Goal: Use online tool/utility: Use online tool/utility

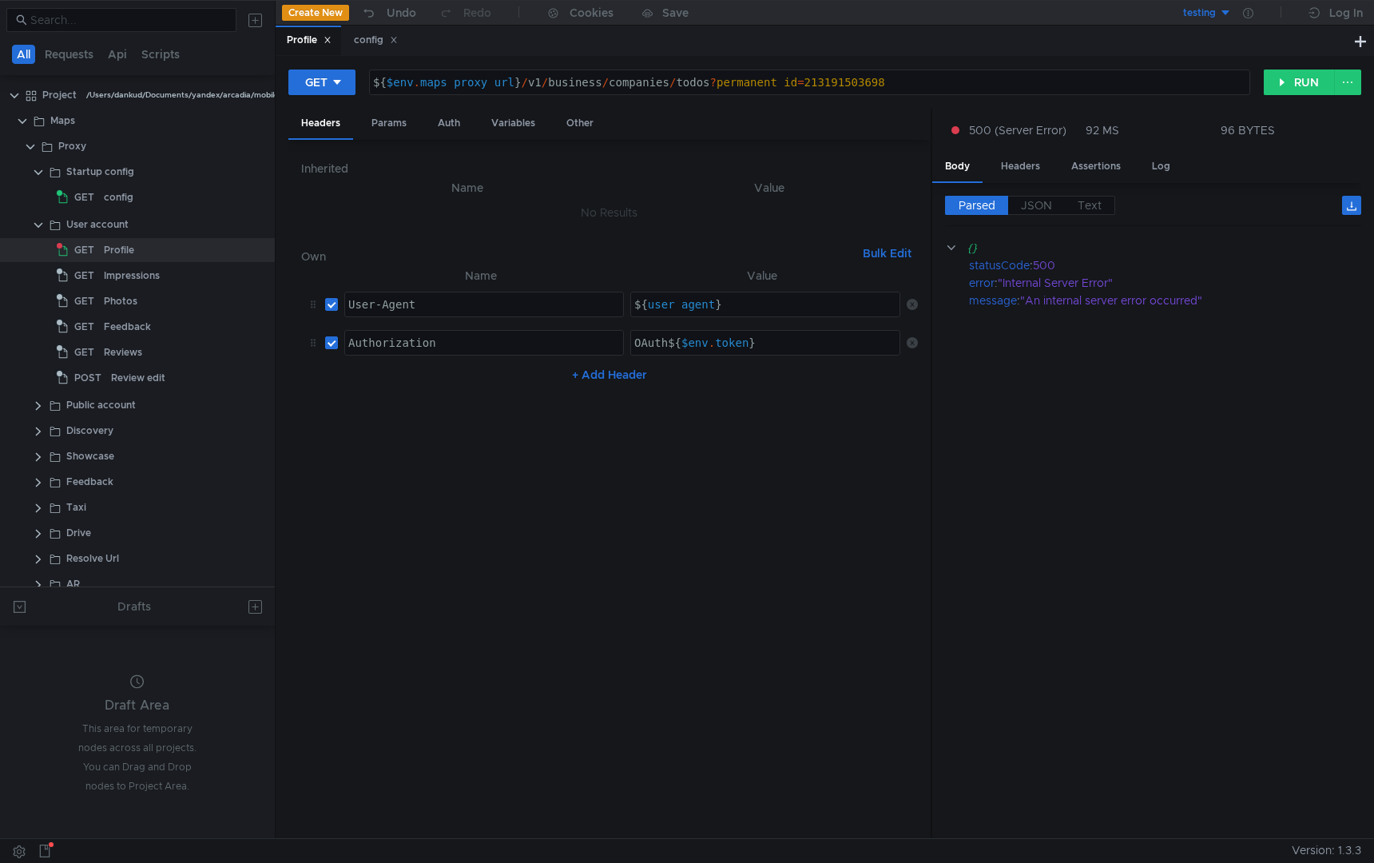
scroll to position [0, 30]
click at [859, 84] on div "${ $env . maps_proxy_url } / v1 / business / companies / todos ? permanent_id =…" at bounding box center [809, 95] width 879 height 38
paste textarea "79604540052"
type textarea "${$env.maps_proxy_url}/v1/business/companies/todos?permanent_id=79604540052"
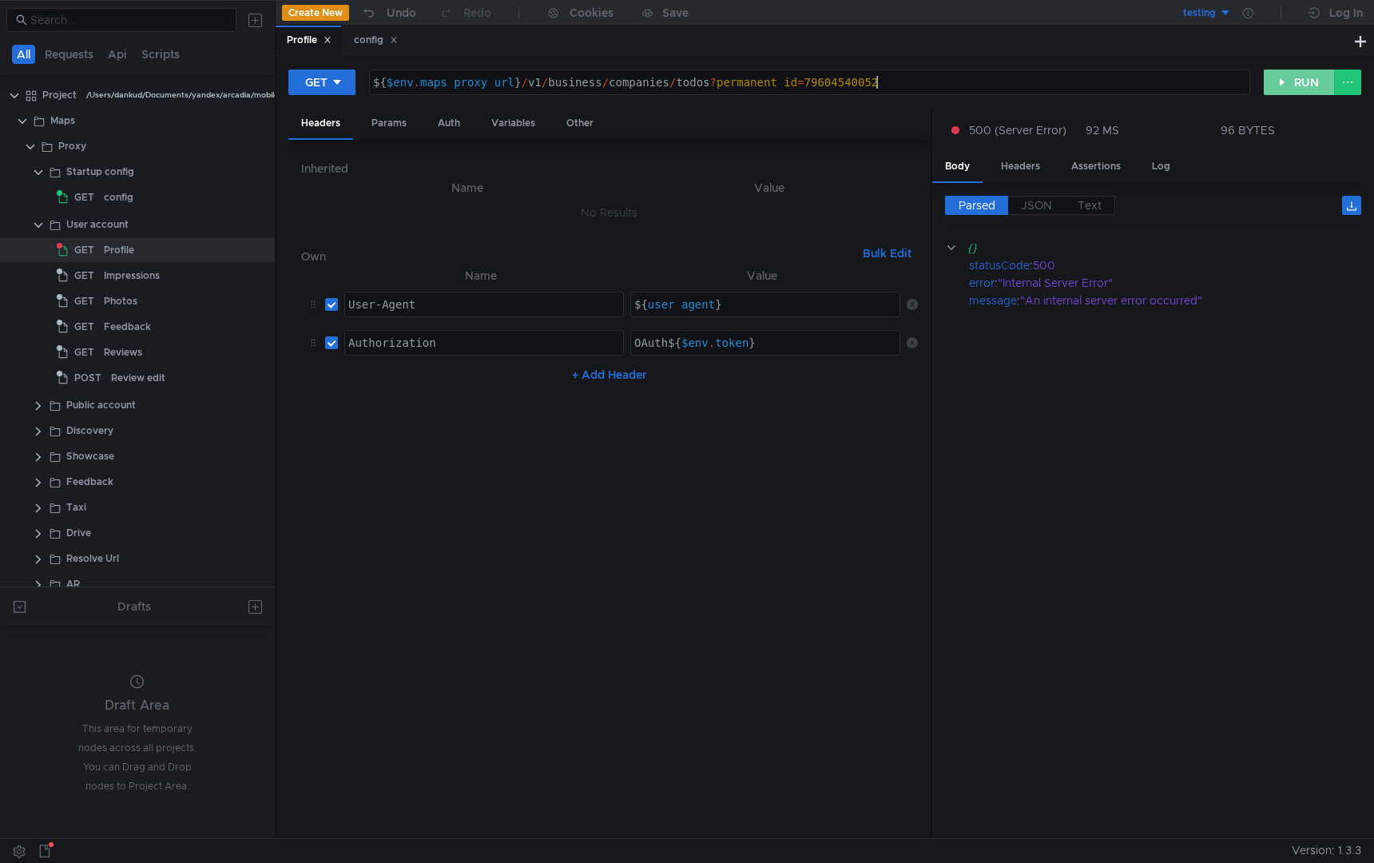
click at [1289, 85] on button "RUN" at bounding box center [1299, 82] width 71 height 26
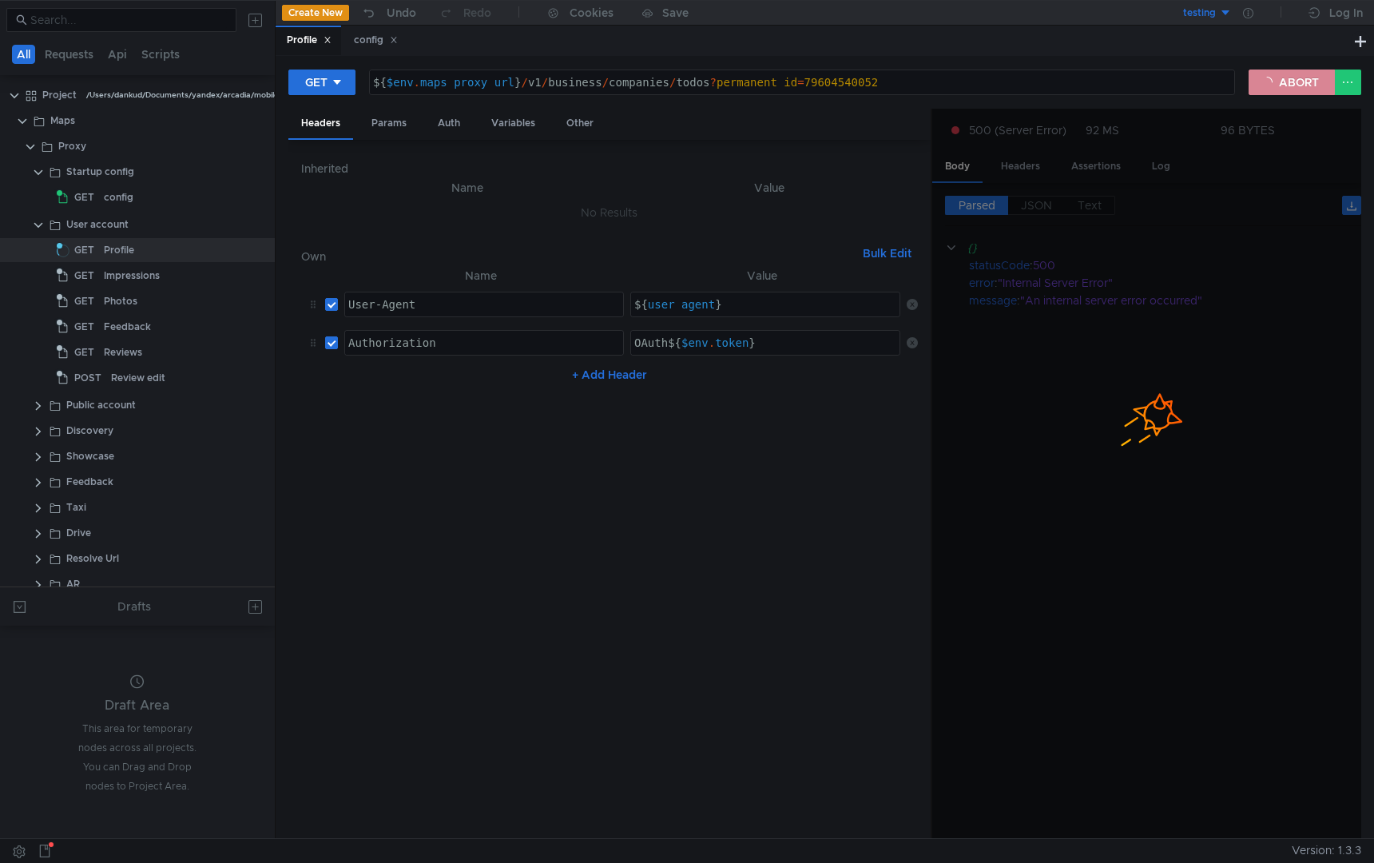
click at [1278, 69] on button "ABORT" at bounding box center [1291, 82] width 86 height 26
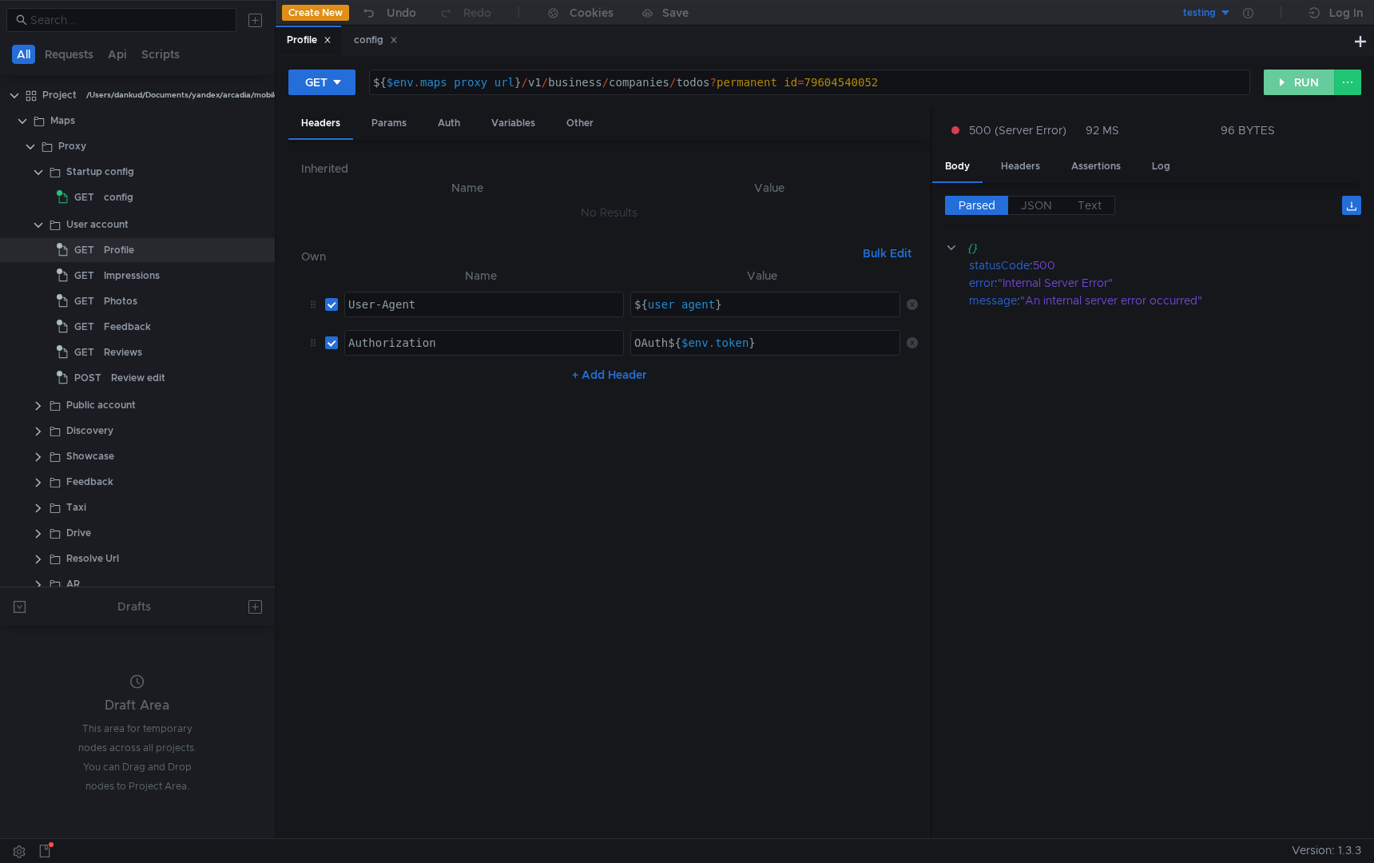
click at [1283, 79] on button "RUN" at bounding box center [1299, 82] width 71 height 26
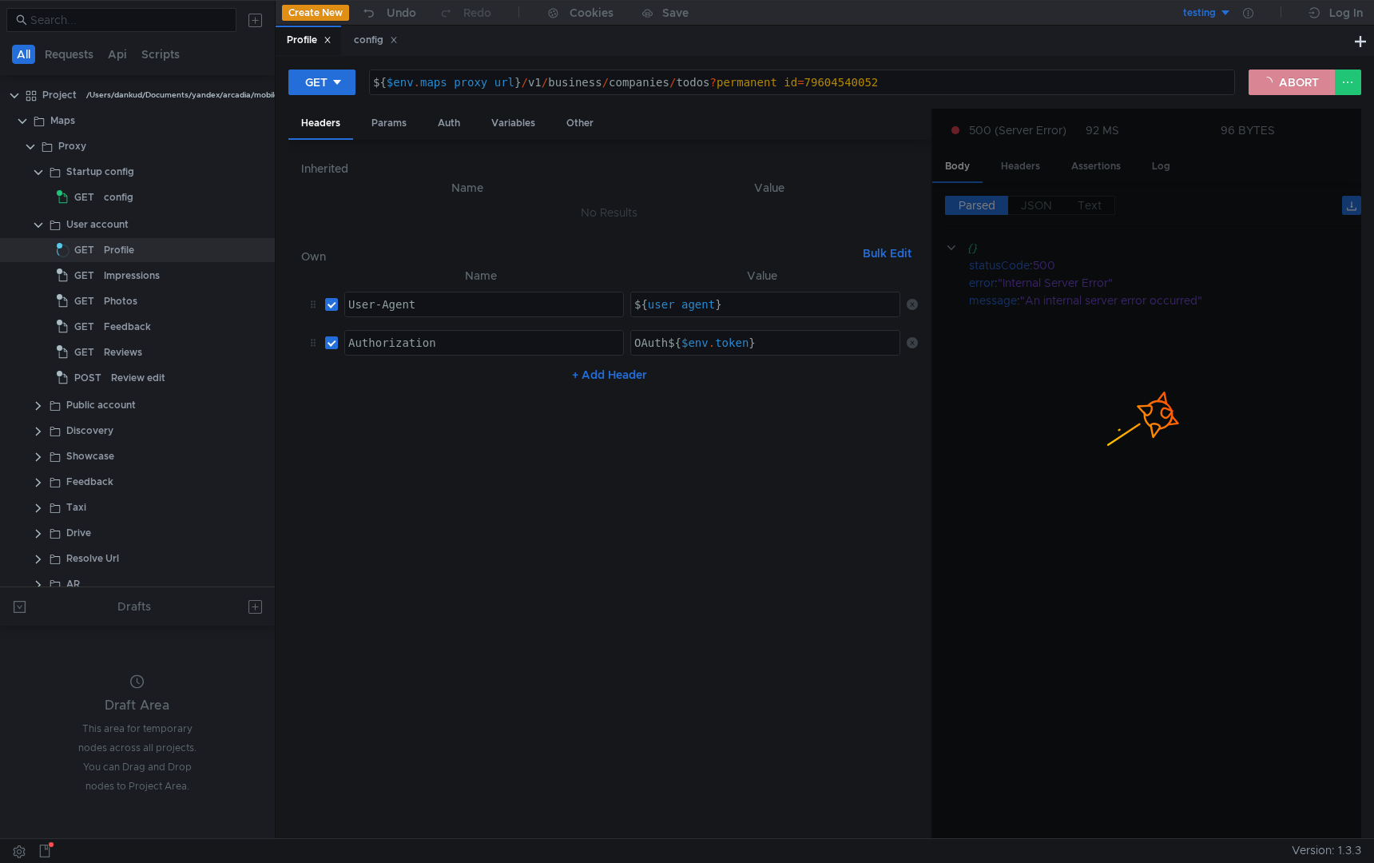
click at [1283, 84] on button "ABORT" at bounding box center [1291, 82] width 86 height 26
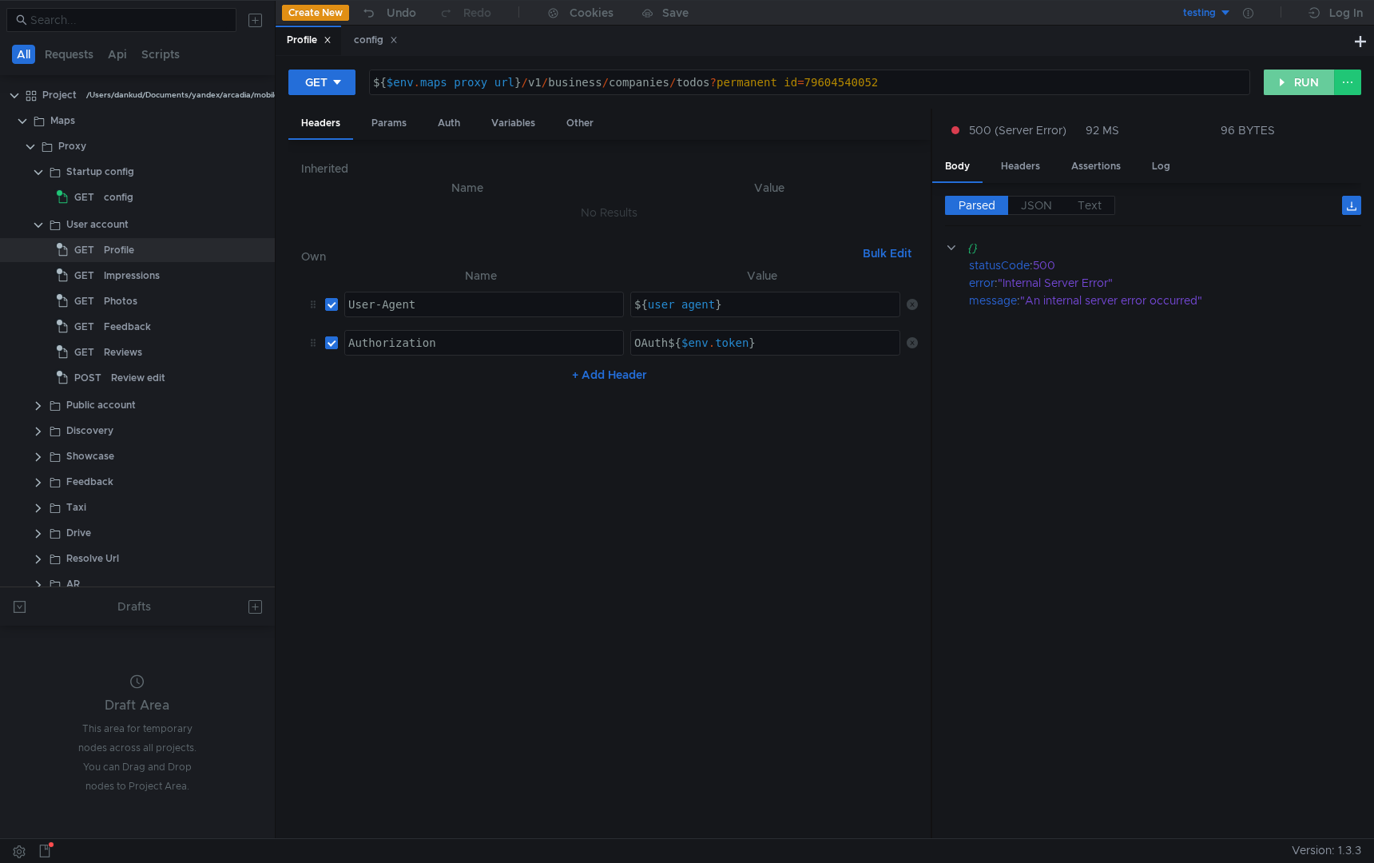
click at [1285, 83] on button "RUN" at bounding box center [1299, 82] width 71 height 26
